Goal: Find specific page/section: Find specific page/section

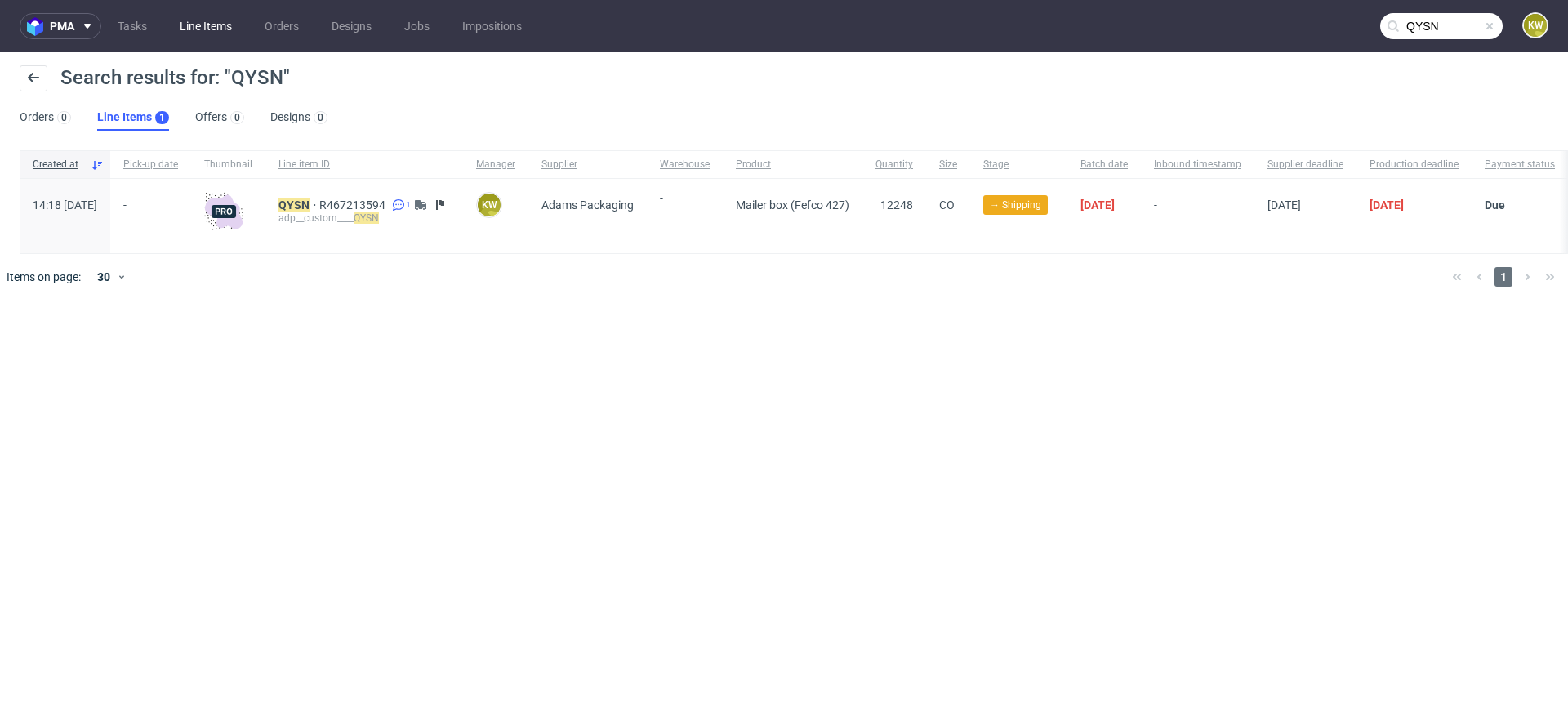
click at [199, 35] on link "Line Items" at bounding box center [206, 26] width 72 height 26
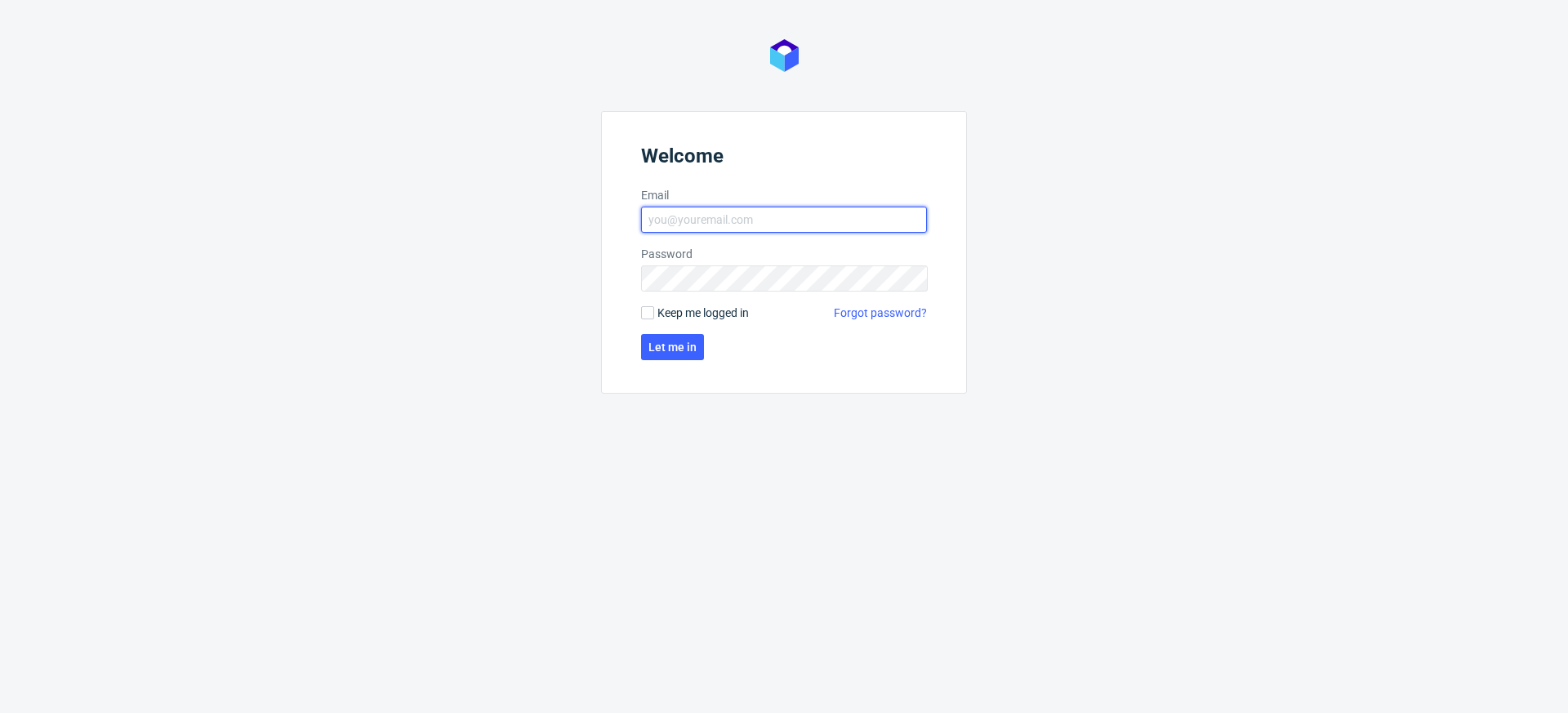
type input "[EMAIL_ADDRESS][DOMAIN_NAME]"
click at [676, 333] on form "Welcome Email [EMAIL_ADDRESS][DOMAIN_NAME] Password Keep me logged in Forgot pa…" at bounding box center [784, 252] width 366 height 282
click at [674, 341] on span "Let me in" at bounding box center [672, 347] width 48 height 12
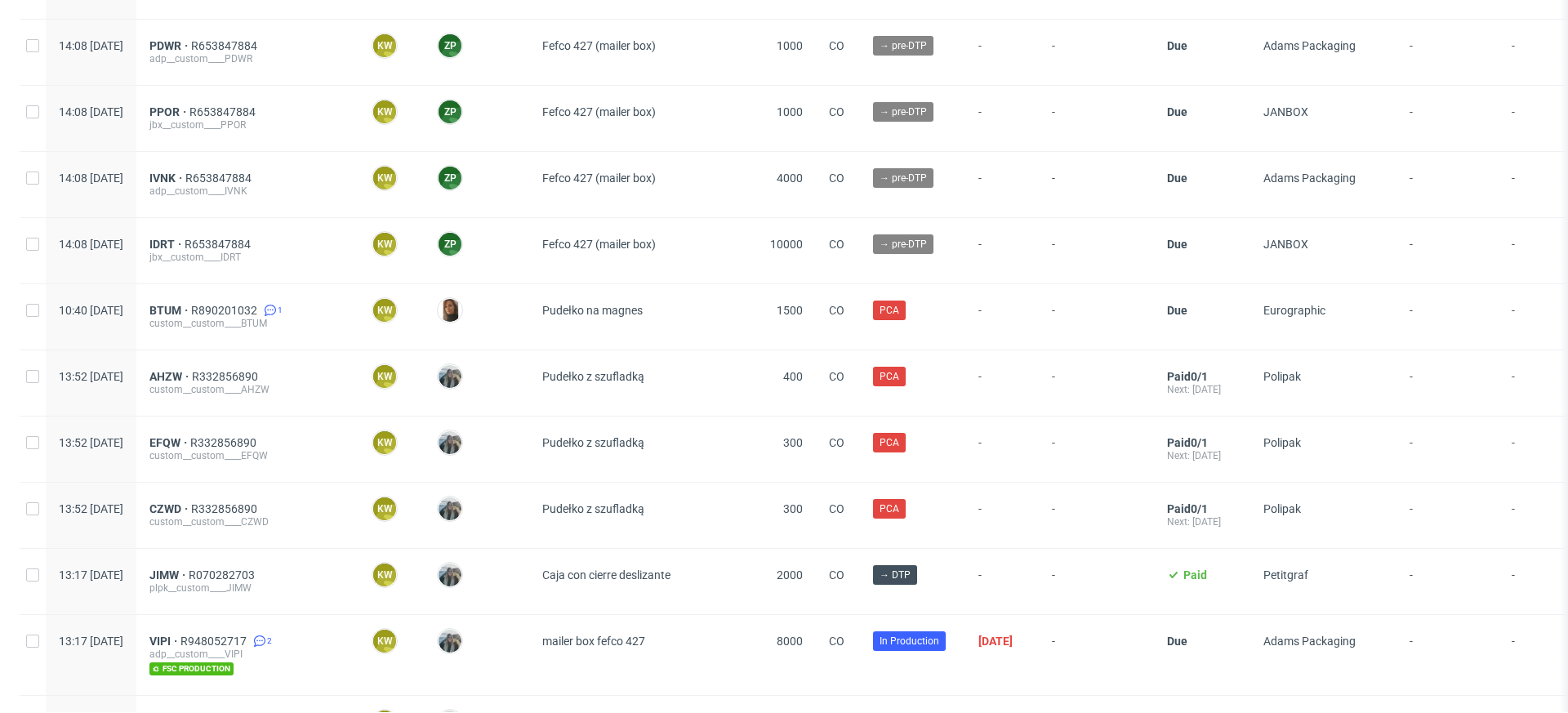
scroll to position [749, 0]
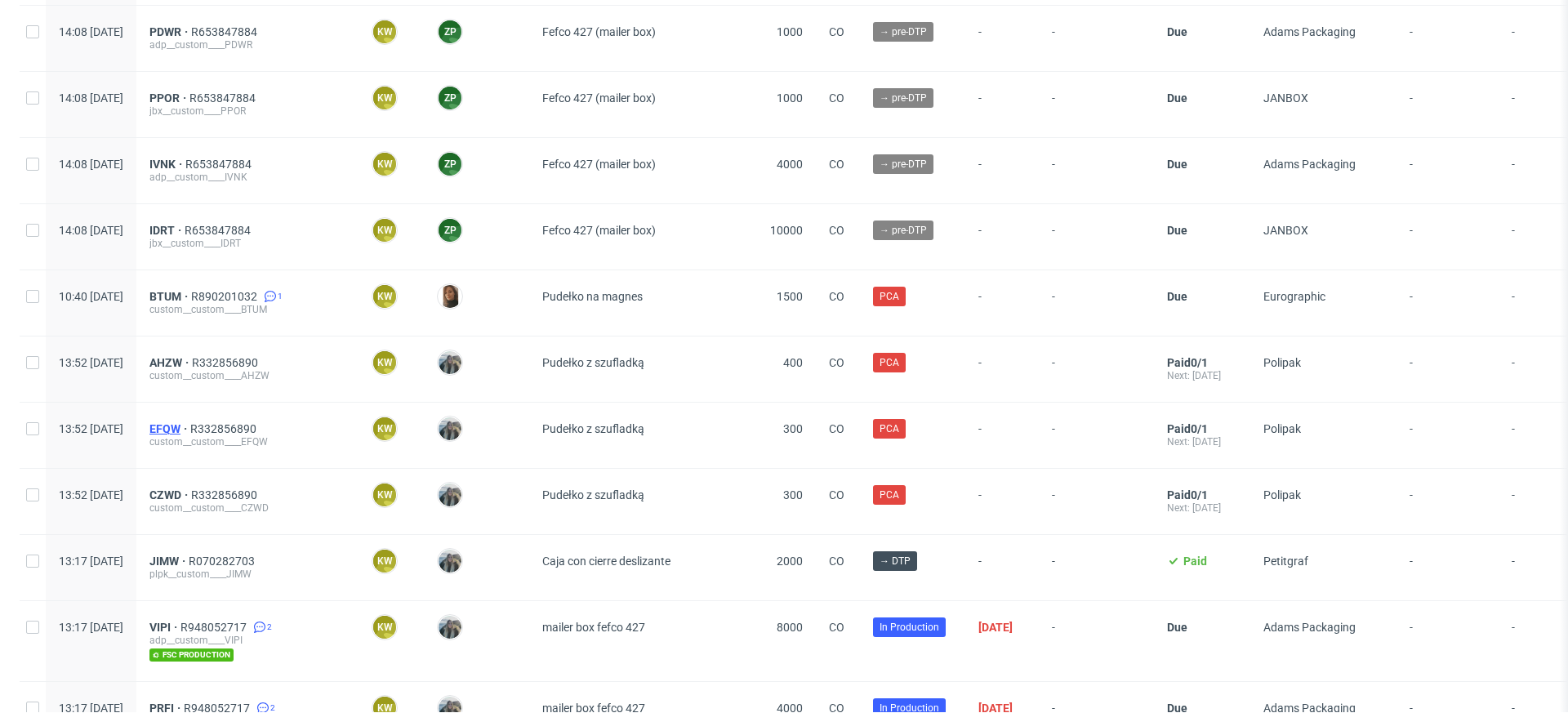
click at [190, 423] on span "EFQW" at bounding box center [169, 429] width 40 height 13
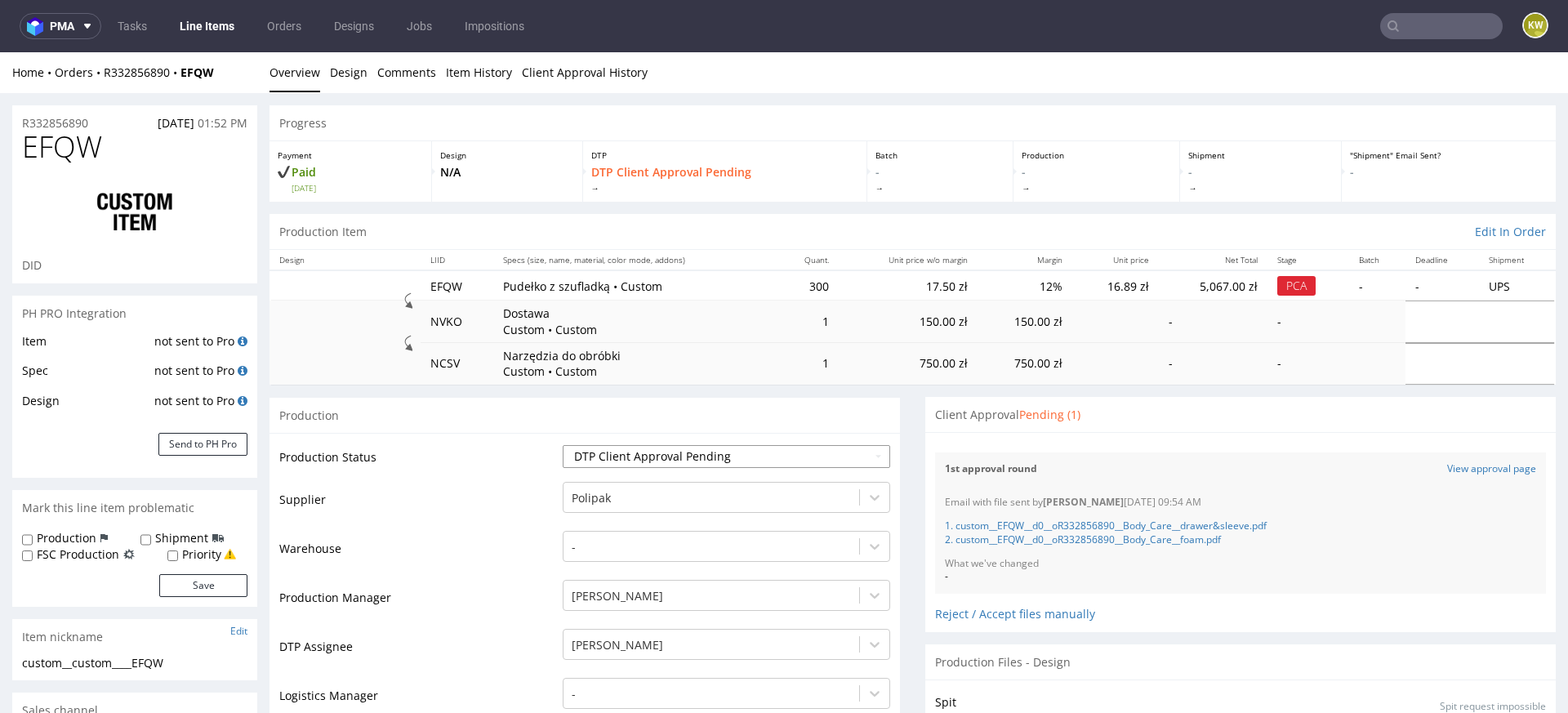
scroll to position [327, 0]
click at [479, 78] on link "Item History" at bounding box center [479, 72] width 67 height 40
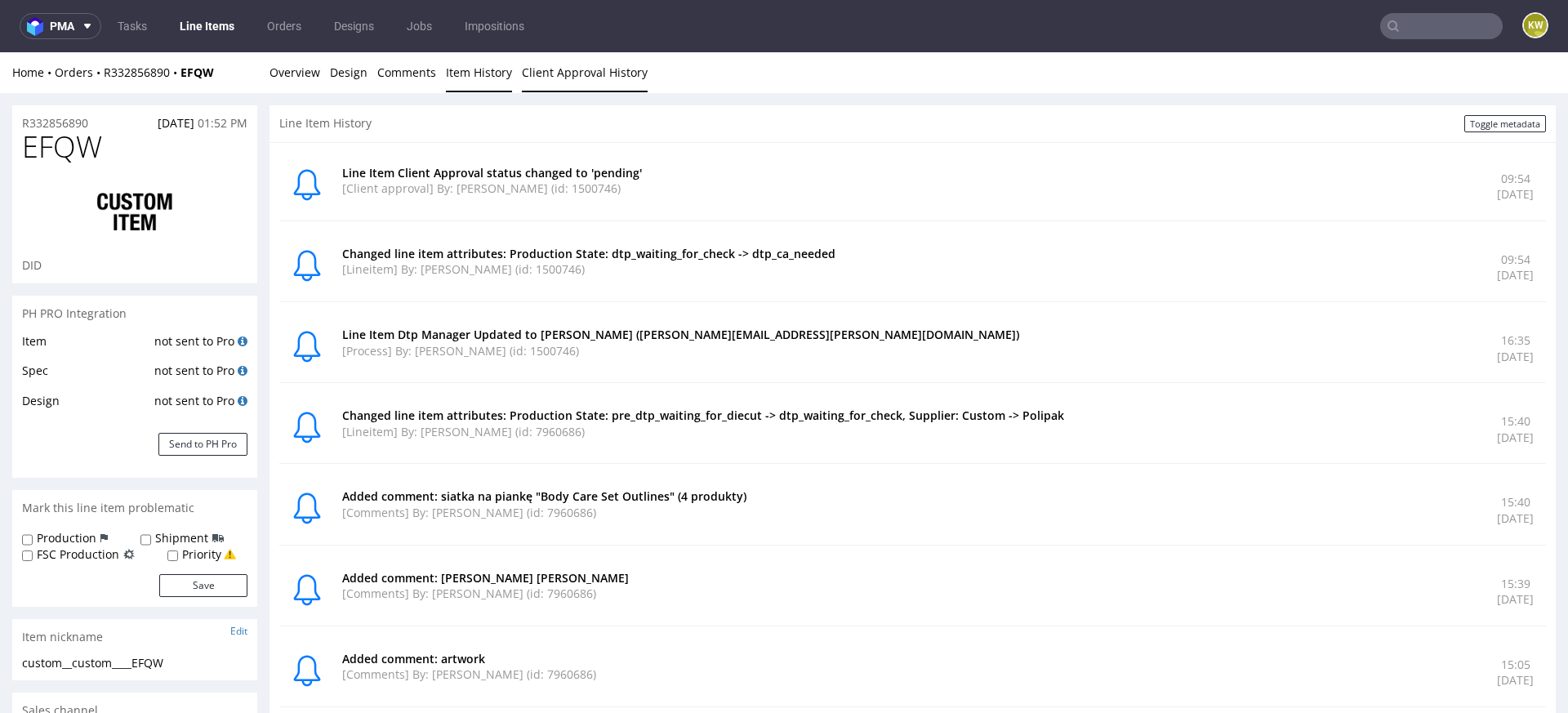
click at [567, 65] on link "Client Approval History" at bounding box center [585, 72] width 126 height 40
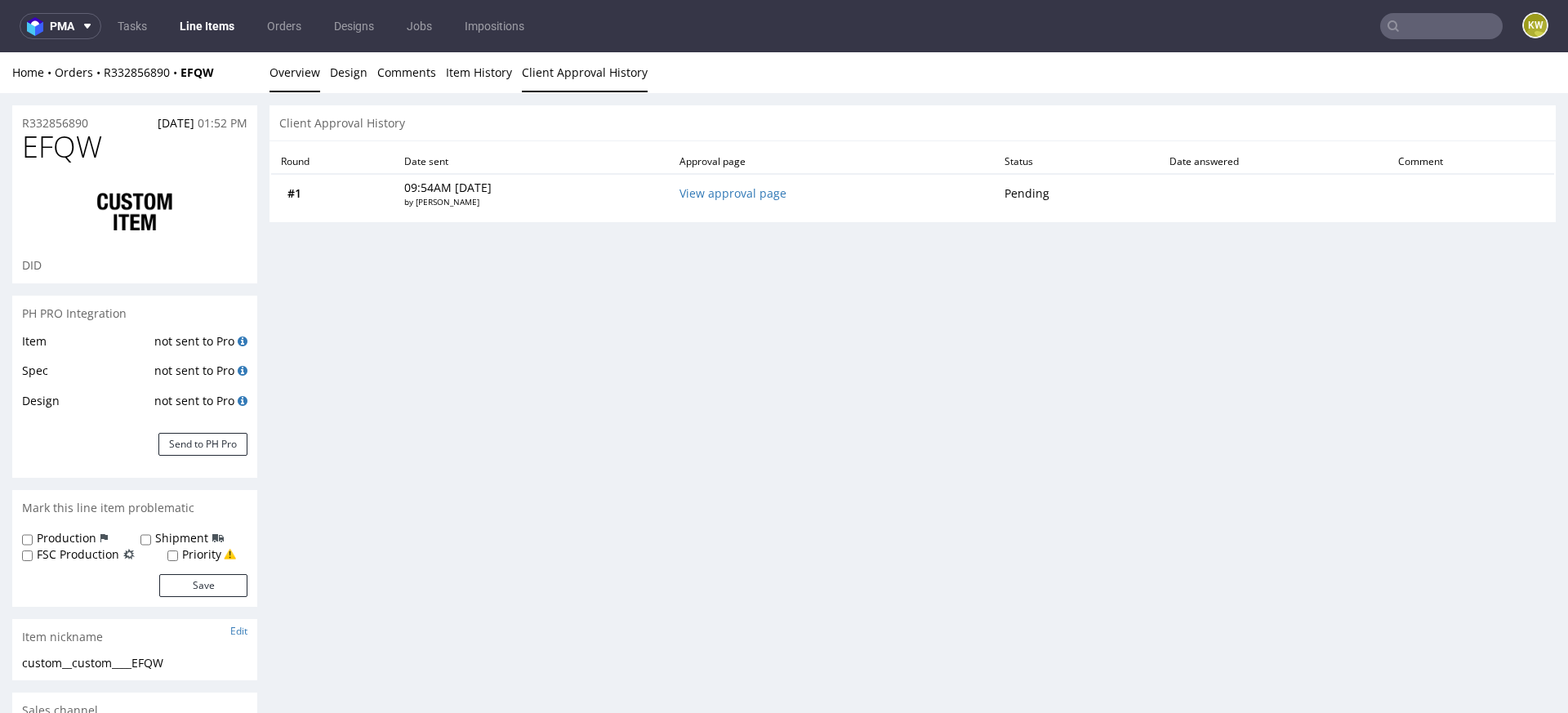
click at [283, 71] on link "Overview" at bounding box center [295, 72] width 51 height 40
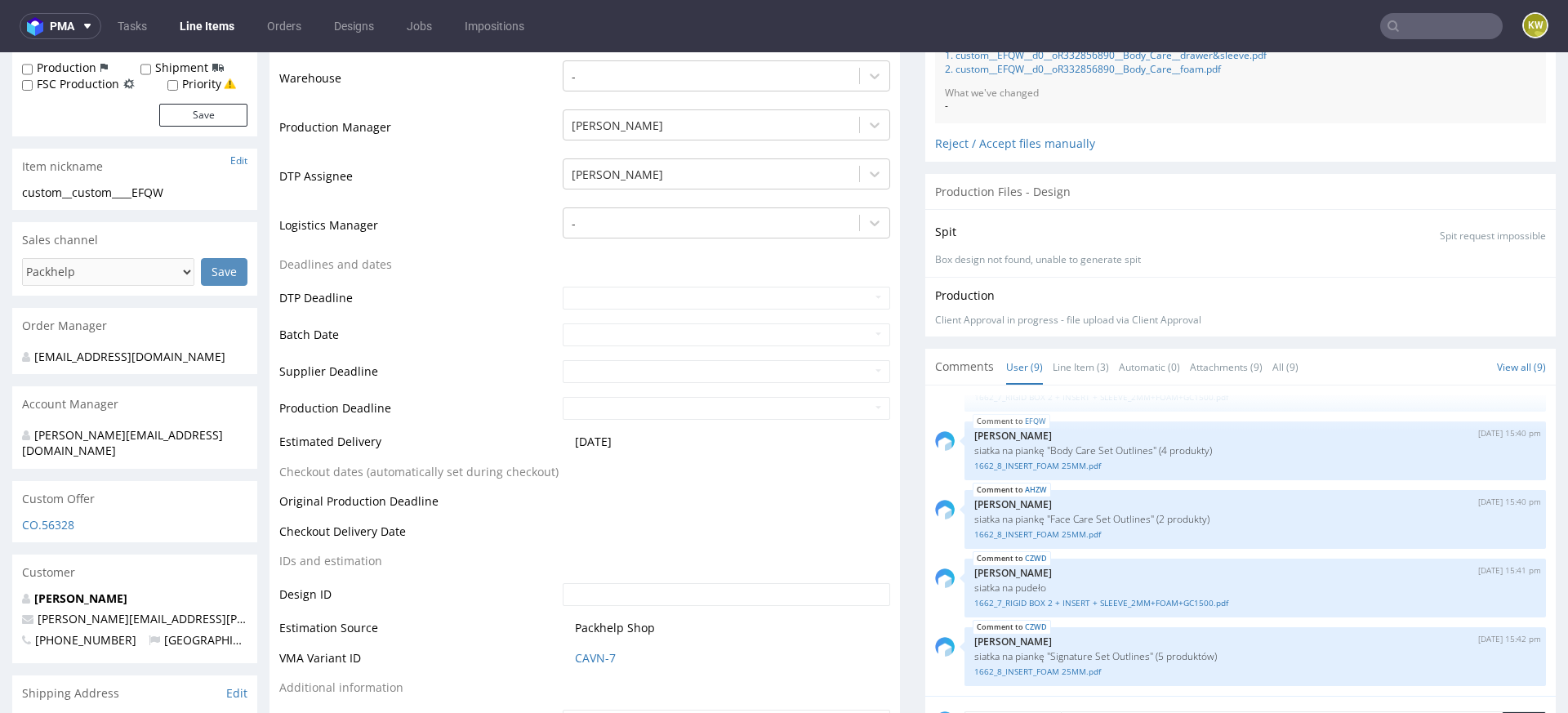
scroll to position [0, 0]
